Goal: Information Seeking & Learning: Learn about a topic

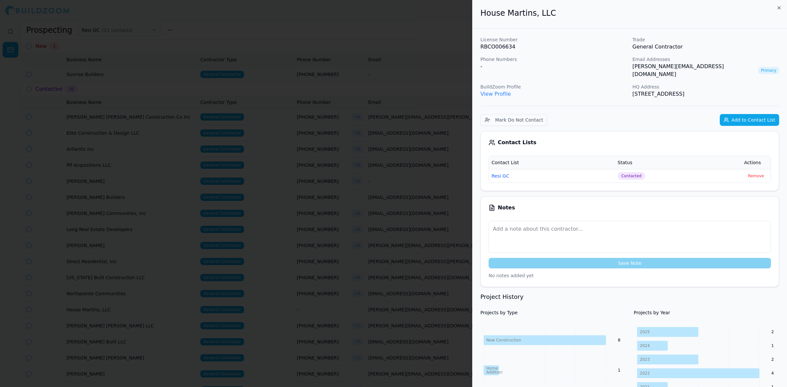
click at [414, 146] on div at bounding box center [393, 193] width 787 height 387
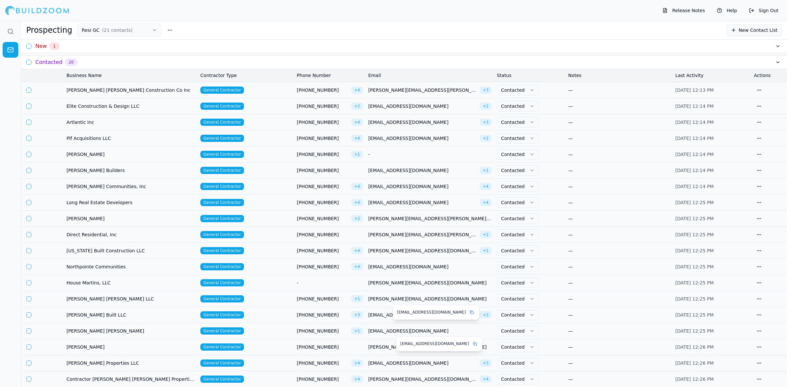
scroll to position [82, 0]
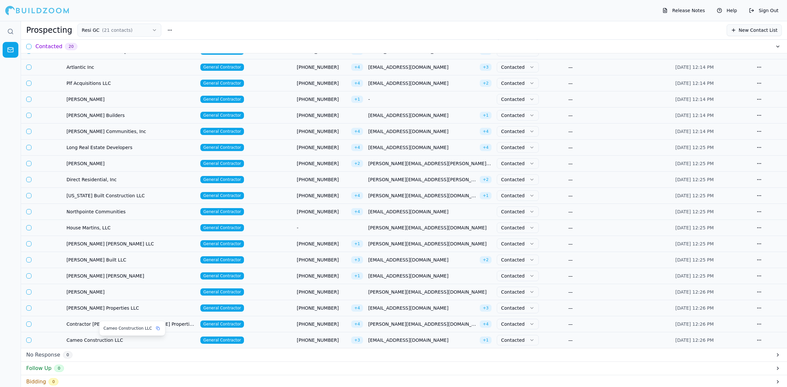
click at [118, 343] on span "Cameo Construction LLC" at bounding box center [131, 340] width 129 height 7
click at [105, 342] on span "Cameo Construction LLC" at bounding box center [131, 340] width 129 height 7
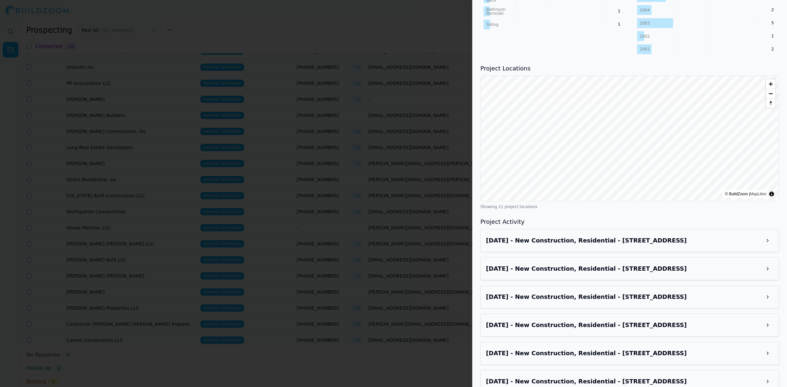
scroll to position [344, 0]
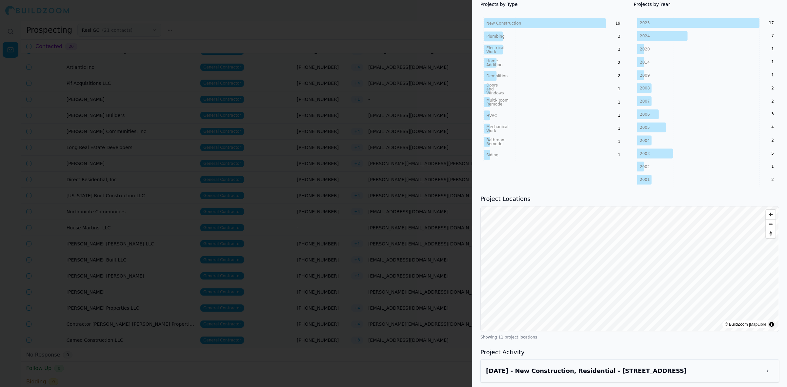
click at [333, 226] on div at bounding box center [393, 193] width 787 height 387
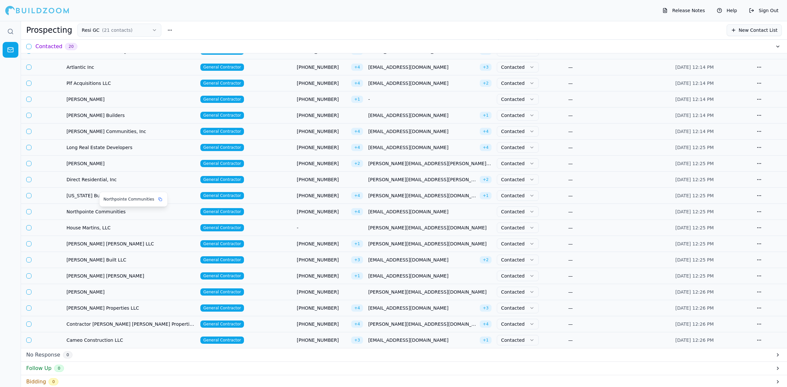
click at [89, 211] on span "Northpointe Communities" at bounding box center [131, 212] width 129 height 7
click at [129, 213] on span "Northpointe Communities" at bounding box center [131, 212] width 129 height 7
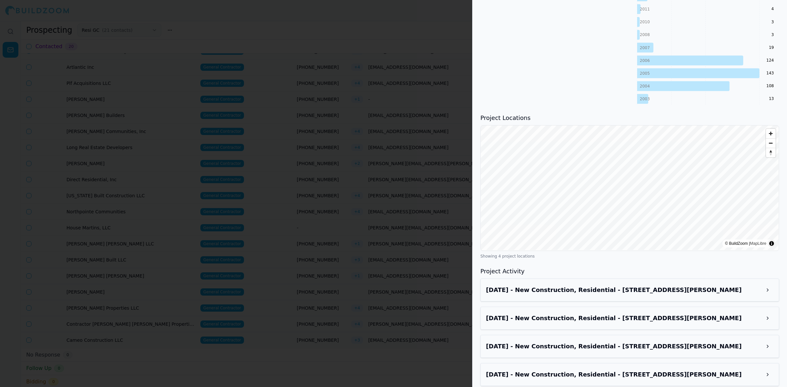
scroll to position [532, 0]
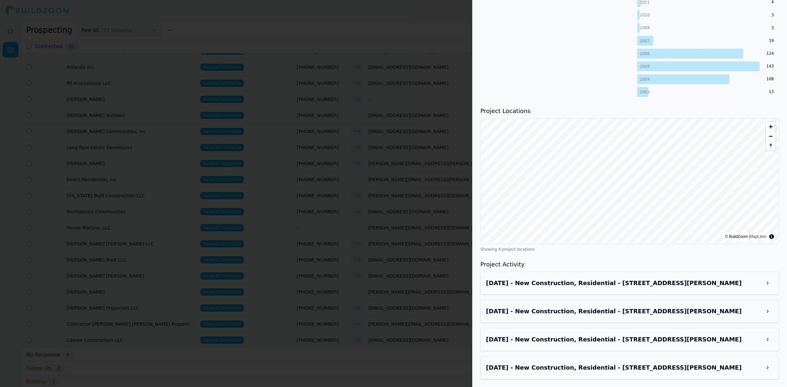
click at [343, 99] on div at bounding box center [393, 193] width 787 height 387
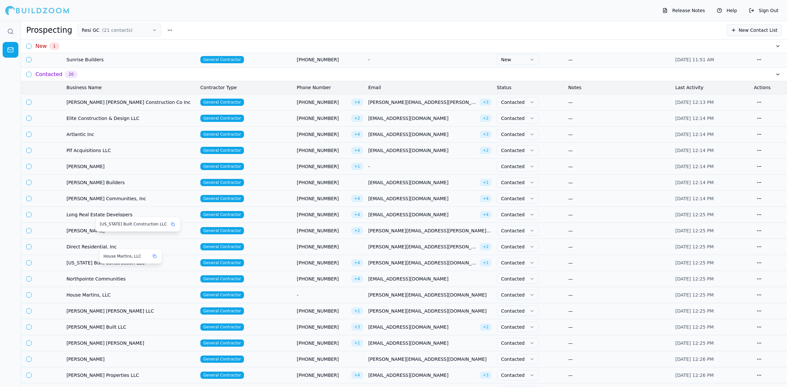
scroll to position [0, 0]
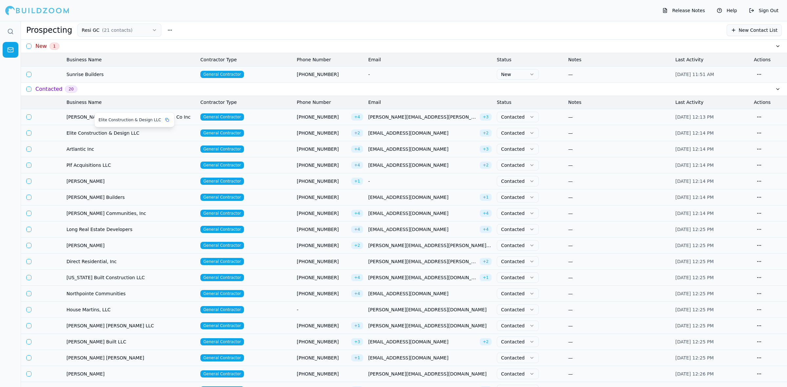
click at [82, 132] on span "Elite Construction & Design LLC" at bounding box center [131, 133] width 129 height 7
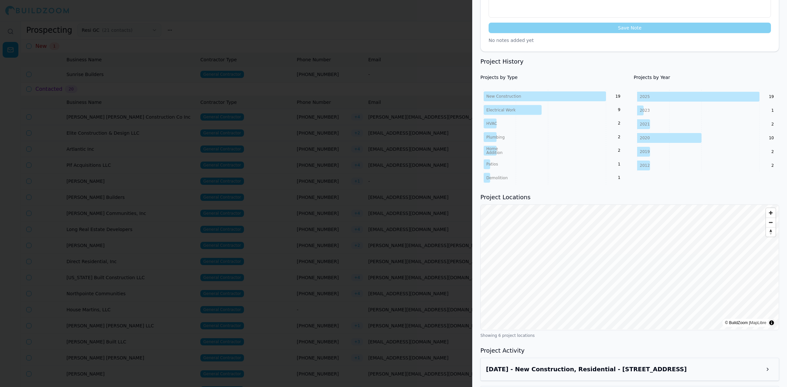
scroll to position [389, 0]
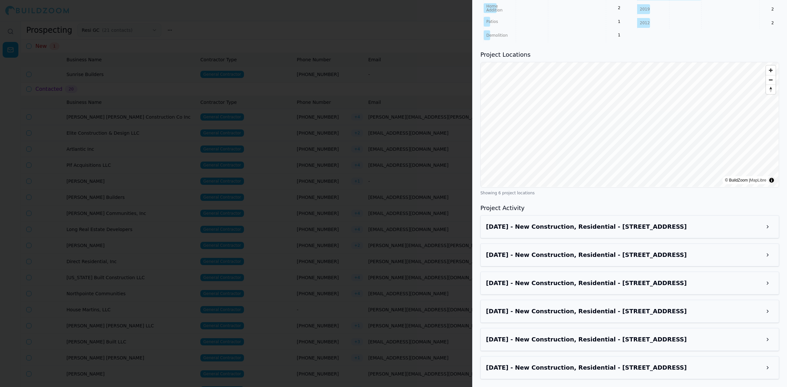
click at [638, 249] on div "[DATE] - New Construction, Residential - [STREET_ADDRESS]" at bounding box center [630, 255] width 288 height 12
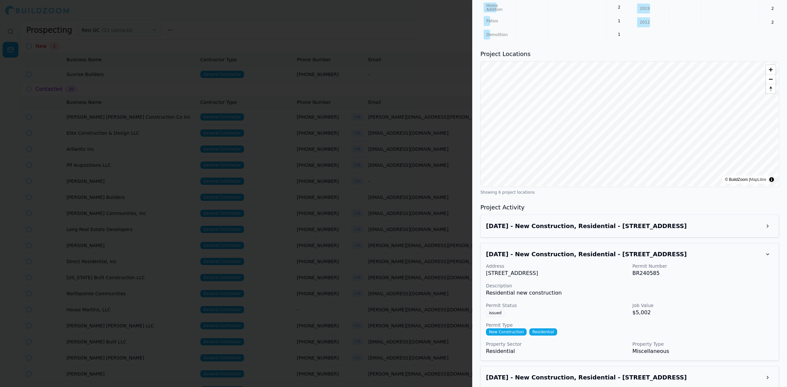
click at [571, 273] on p "[STREET_ADDRESS]" at bounding box center [556, 274] width 141 height 8
drag, startPoint x: 571, startPoint y: 273, endPoint x: 486, endPoint y: 273, distance: 84.9
click at [486, 273] on p "[STREET_ADDRESS]" at bounding box center [556, 274] width 141 height 8
drag, startPoint x: 504, startPoint y: 279, endPoint x: 490, endPoint y: 272, distance: 15.6
click at [490, 272] on p "[STREET_ADDRESS]" at bounding box center [556, 274] width 141 height 8
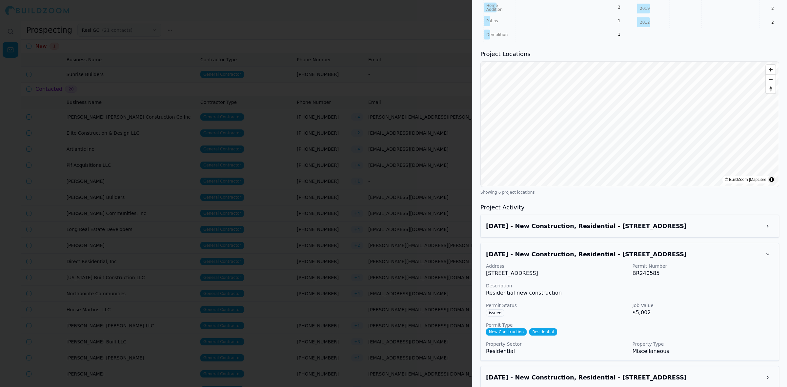
drag, startPoint x: 490, startPoint y: 272, endPoint x: 562, endPoint y: 271, distance: 72.2
click at [562, 271] on p "[STREET_ADDRESS]" at bounding box center [556, 274] width 141 height 8
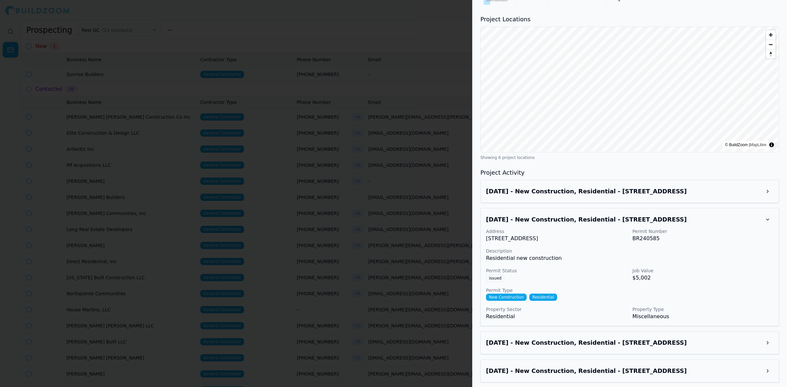
scroll to position [485, 0]
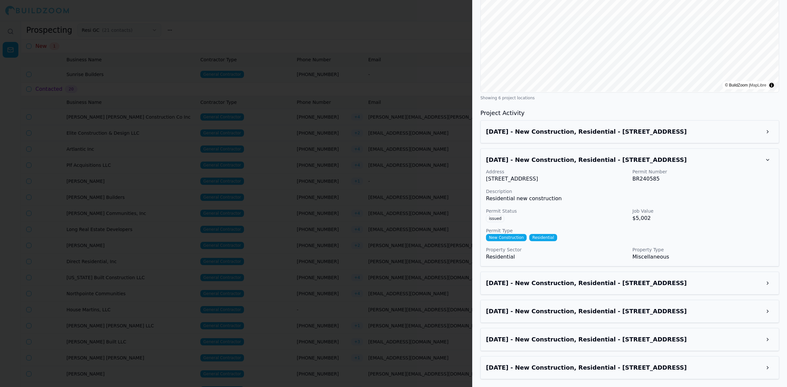
click at [574, 345] on div "[DATE] - New Construction, Residential - [STREET_ADDRESS]" at bounding box center [630, 340] width 288 height 12
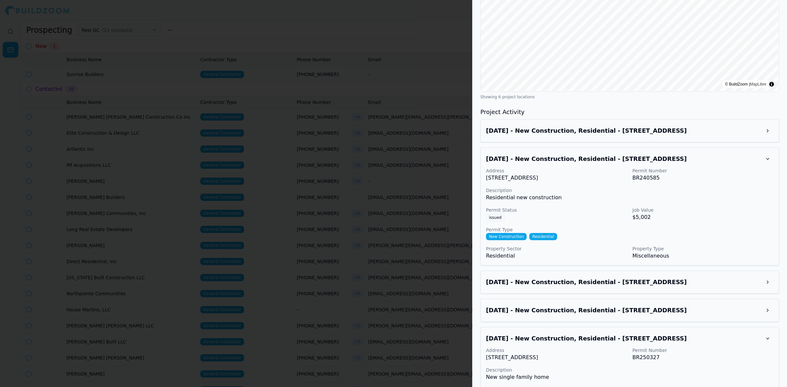
click at [487, 357] on p "[STREET_ADDRESS]" at bounding box center [556, 358] width 141 height 8
drag, startPoint x: 487, startPoint y: 357, endPoint x: 567, endPoint y: 362, distance: 79.8
click at [567, 362] on p "[STREET_ADDRESS]" at bounding box center [556, 358] width 141 height 8
